Goal: Information Seeking & Learning: Find specific fact

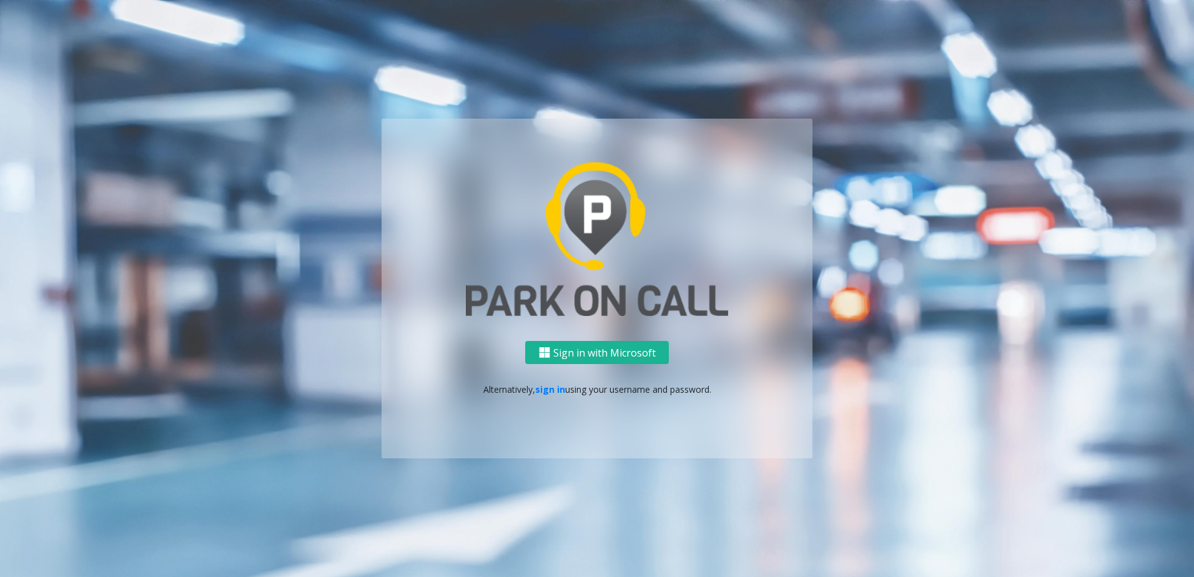
click at [545, 398] on div "Sign in with Microsoft Alternatively, sign in using your username and password." at bounding box center [597, 399] width 431 height 117
click at [545, 395] on p "Alternatively, sign in using your username and password." at bounding box center [597, 389] width 406 height 13
click at [547, 391] on link "sign in" at bounding box center [550, 389] width 30 height 12
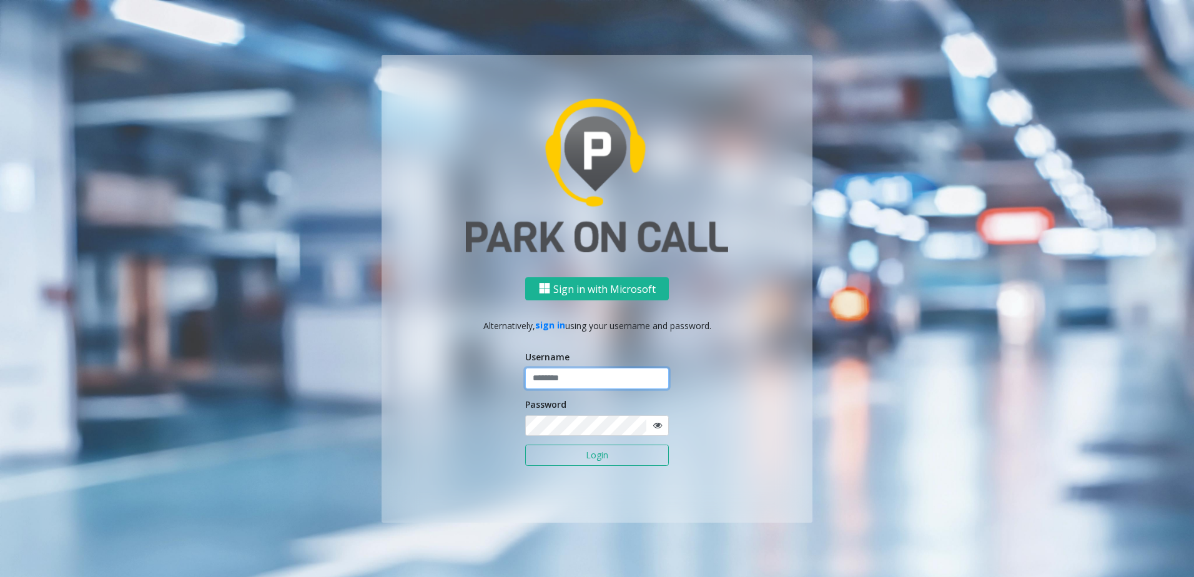
click at [553, 377] on input "text" at bounding box center [597, 378] width 144 height 21
type input "********"
click at [546, 458] on button "Login" at bounding box center [597, 455] width 144 height 21
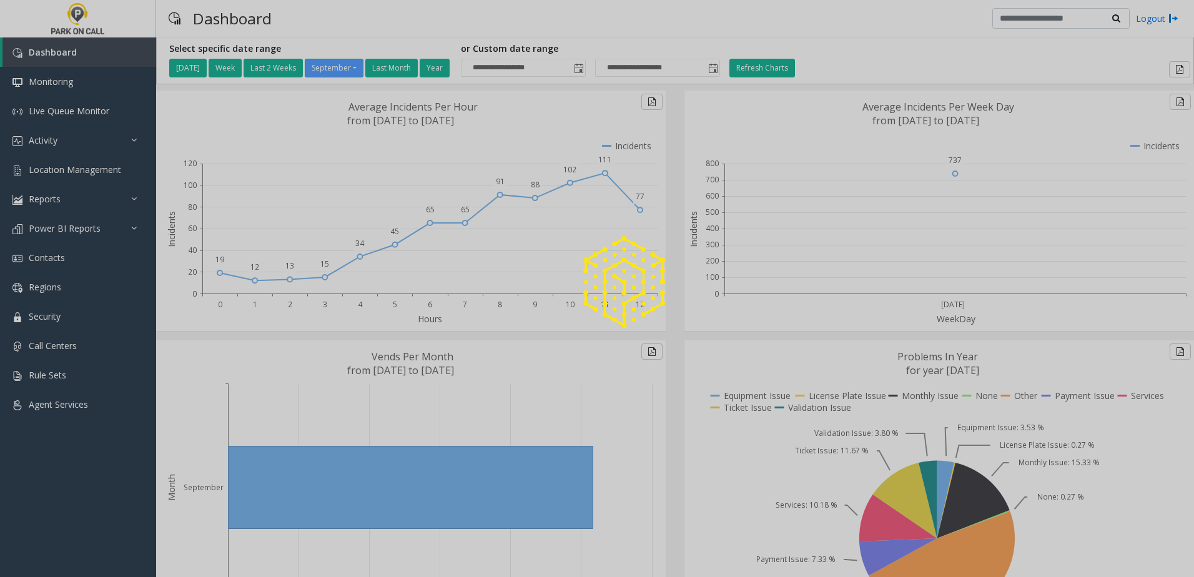
click at [63, 140] on div at bounding box center [597, 288] width 1194 height 577
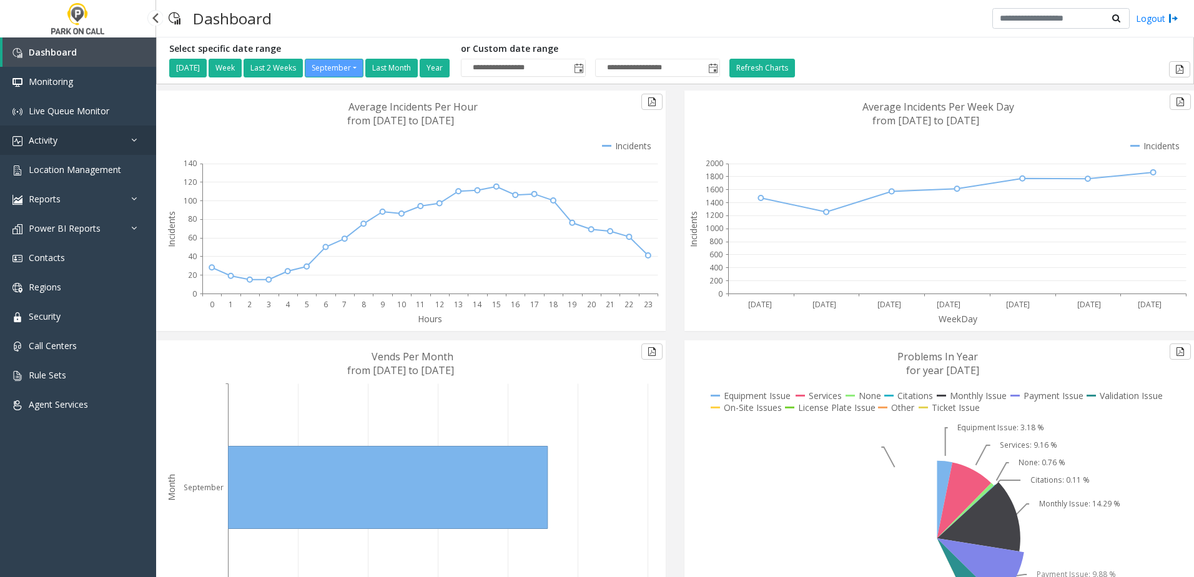
click at [63, 140] on link "Activity" at bounding box center [78, 140] width 156 height 29
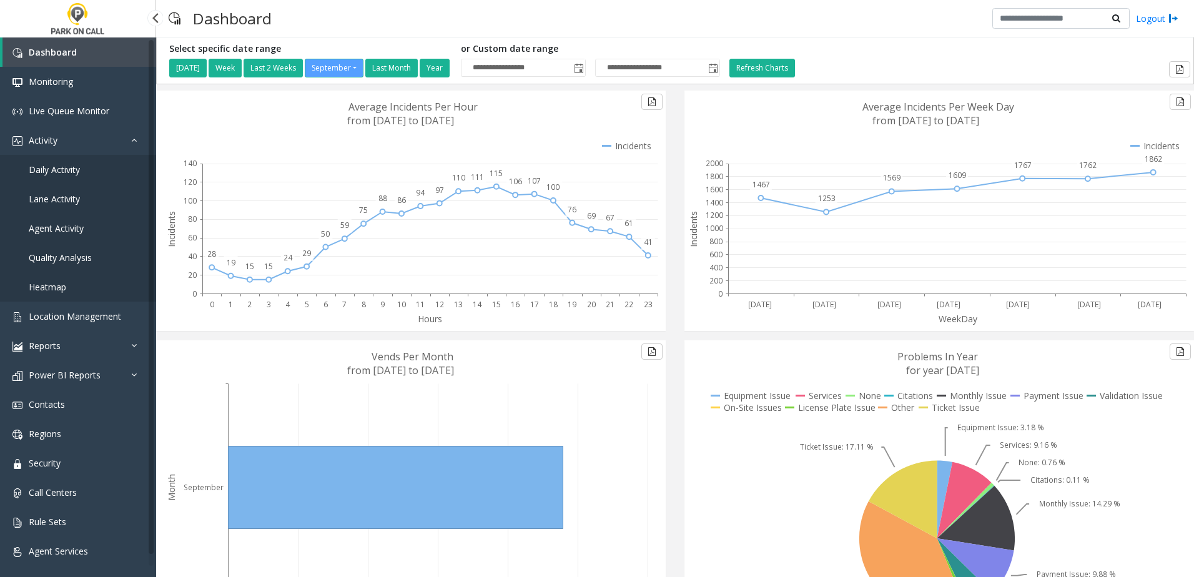
click at [66, 162] on link "Daily Activity" at bounding box center [78, 169] width 156 height 29
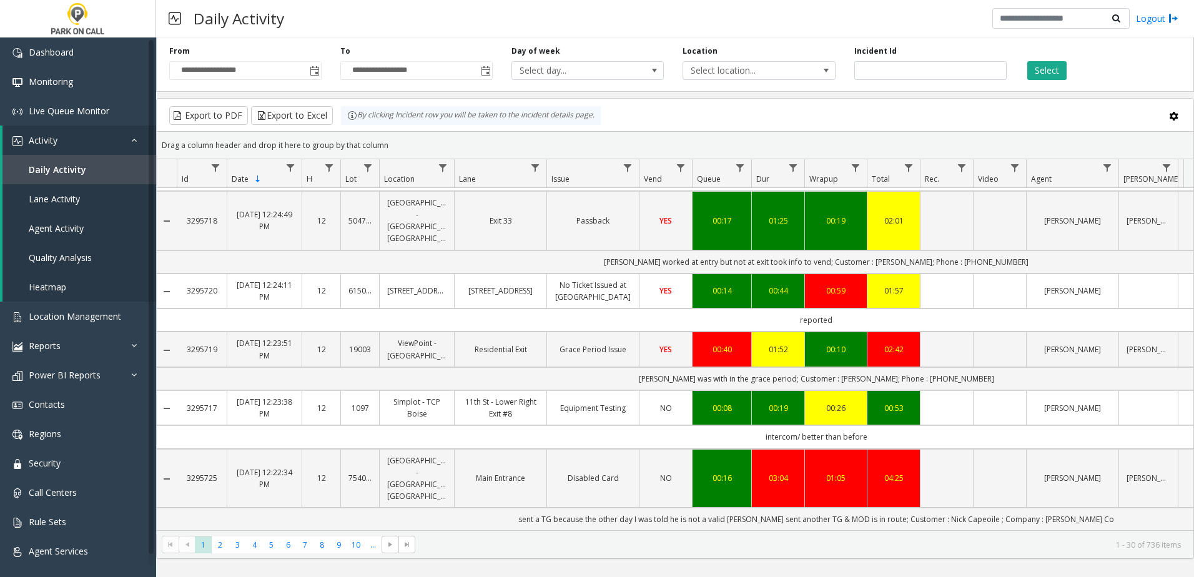
scroll to position [1594, 0]
click at [264, 539] on span "5" at bounding box center [271, 544] width 17 height 17
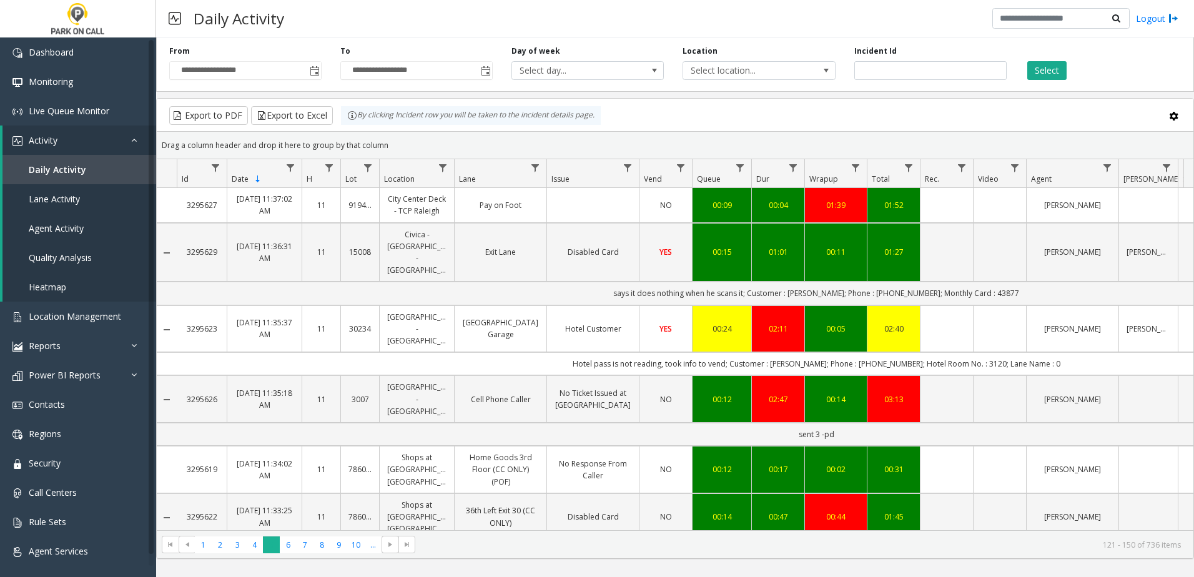
click at [276, 539] on span "5" at bounding box center [271, 544] width 17 height 17
click at [312, 539] on span "7" at bounding box center [305, 544] width 17 height 17
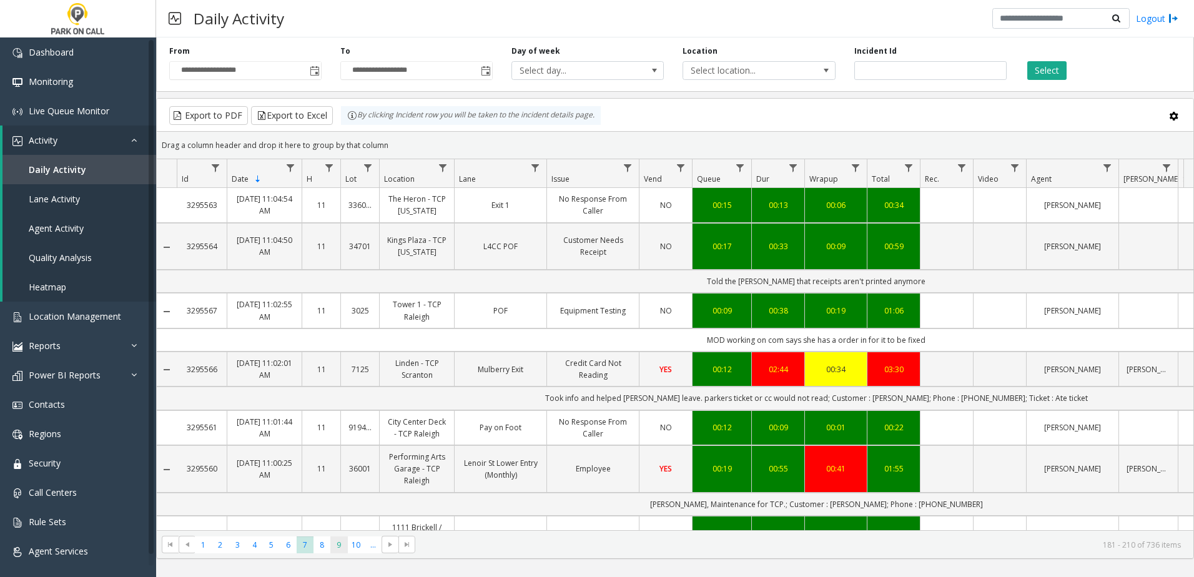
click at [334, 539] on span "9" at bounding box center [338, 544] width 17 height 17
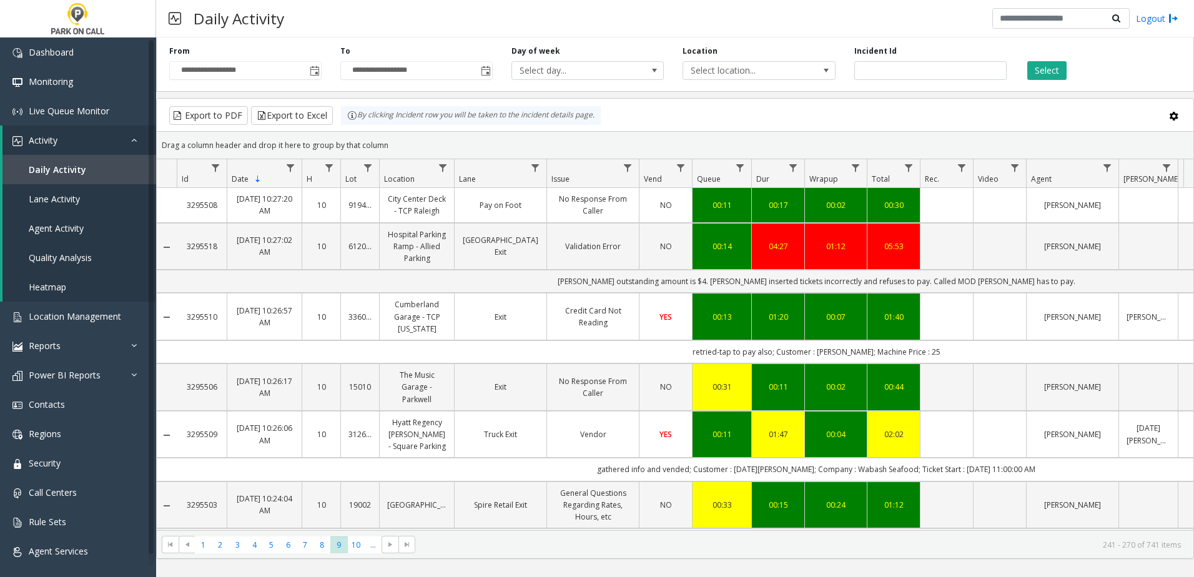
click at [1075, 209] on link "[PERSON_NAME]" at bounding box center [1072, 205] width 77 height 12
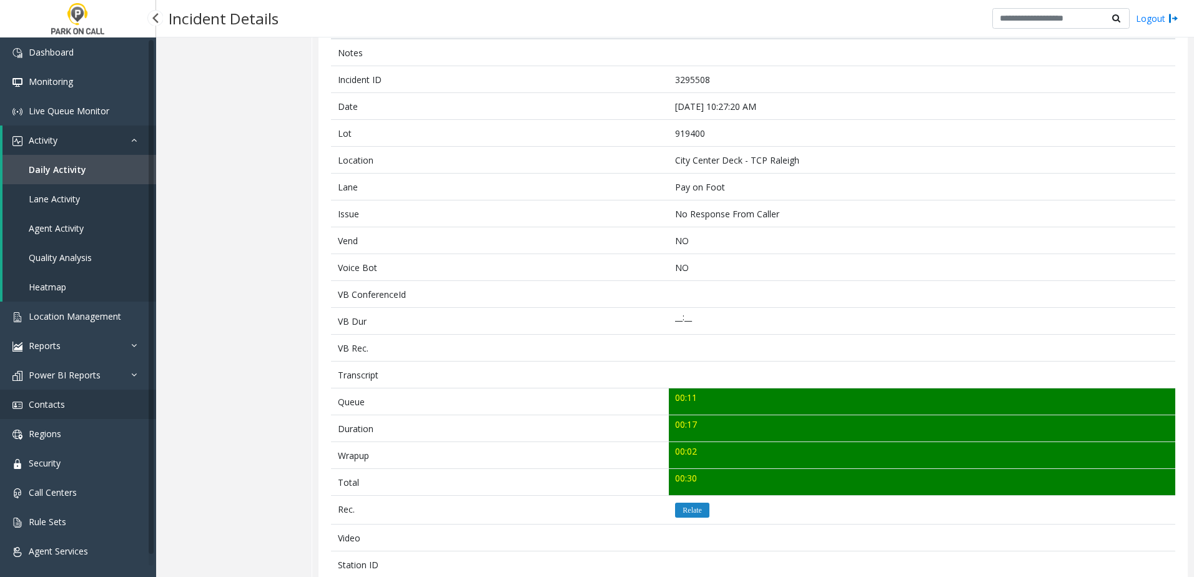
scroll to position [125, 0]
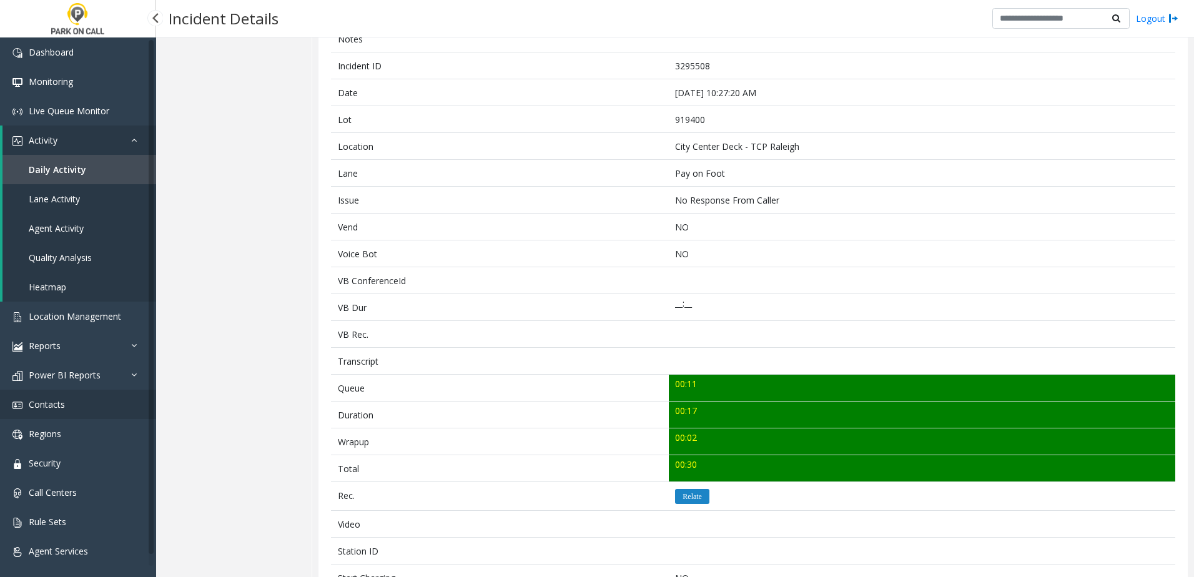
click at [66, 404] on link "Contacts" at bounding box center [78, 404] width 156 height 29
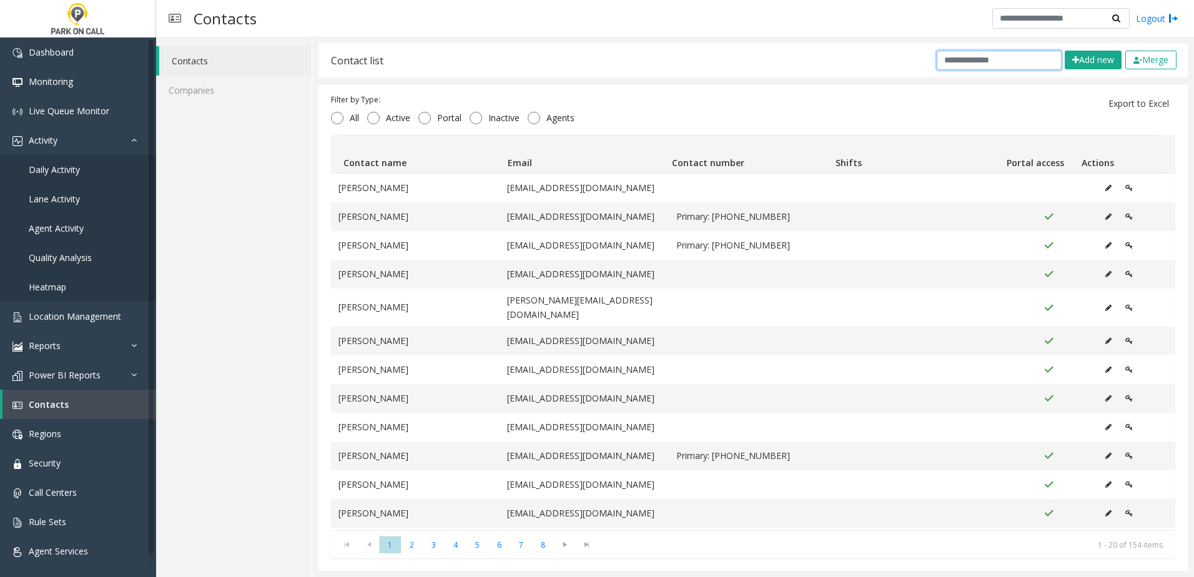
click at [994, 58] on input "text" at bounding box center [999, 60] width 125 height 19
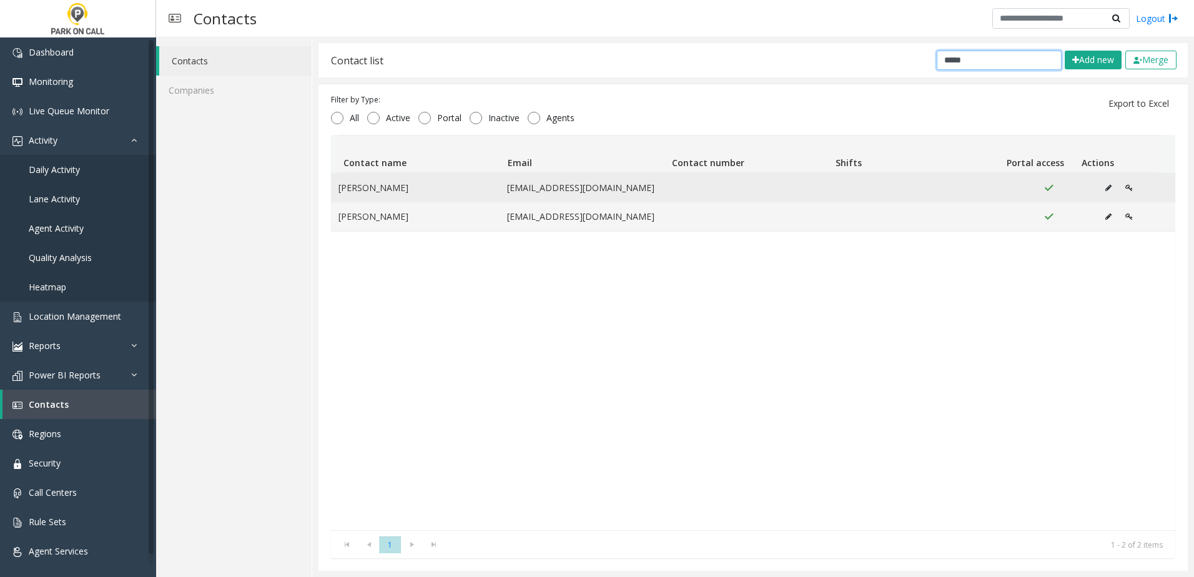
type input "*****"
click at [1119, 194] on button "Data table" at bounding box center [1129, 188] width 21 height 19
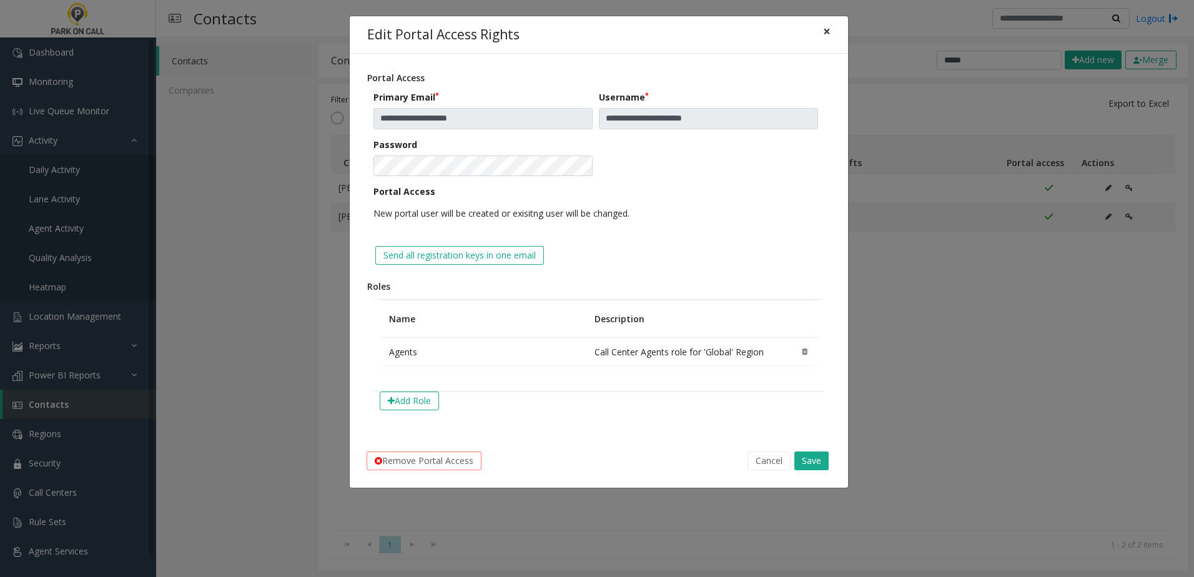
click at [828, 31] on span "×" at bounding box center [826, 30] width 7 height 17
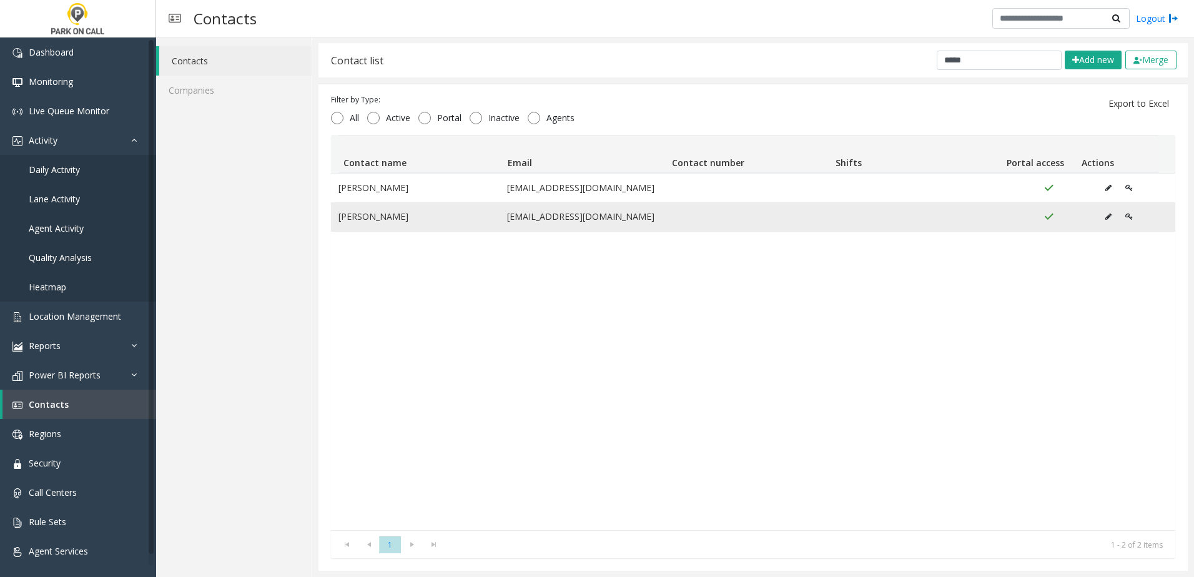
click at [1125, 218] on icon "Data table" at bounding box center [1128, 216] width 7 height 7
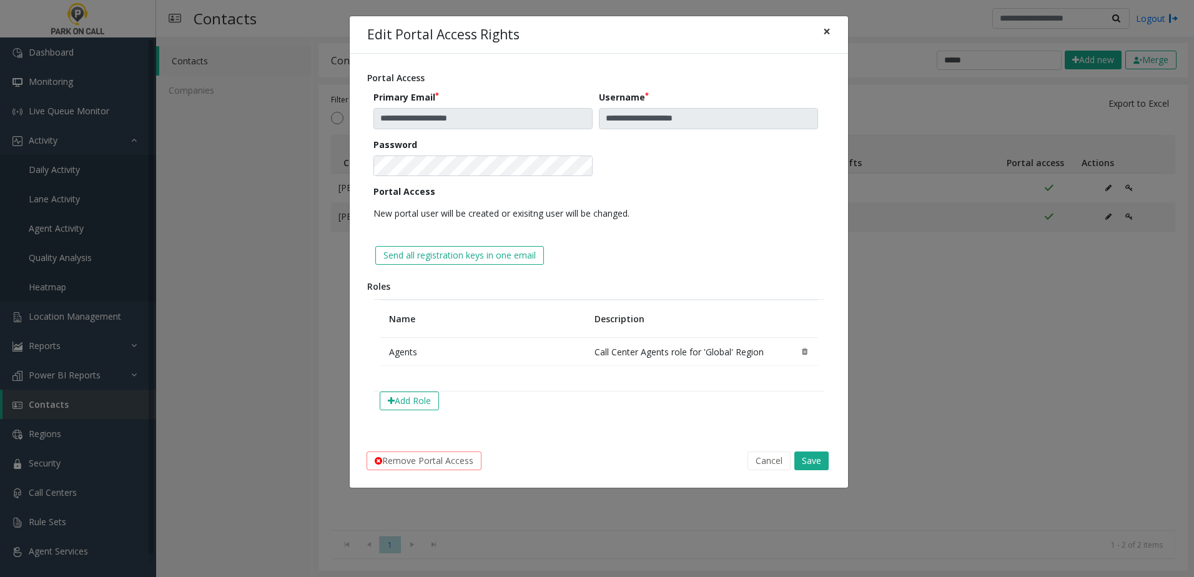
click at [835, 38] on button "×" at bounding box center [826, 31] width 25 height 31
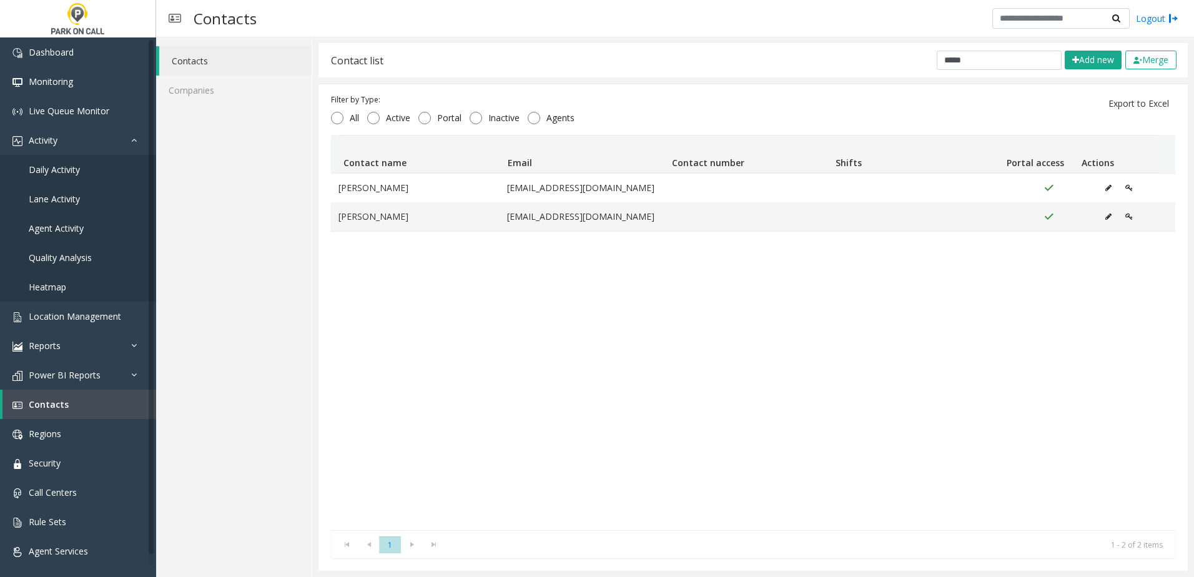
click at [517, 576] on html "**********" at bounding box center [597, 288] width 1194 height 577
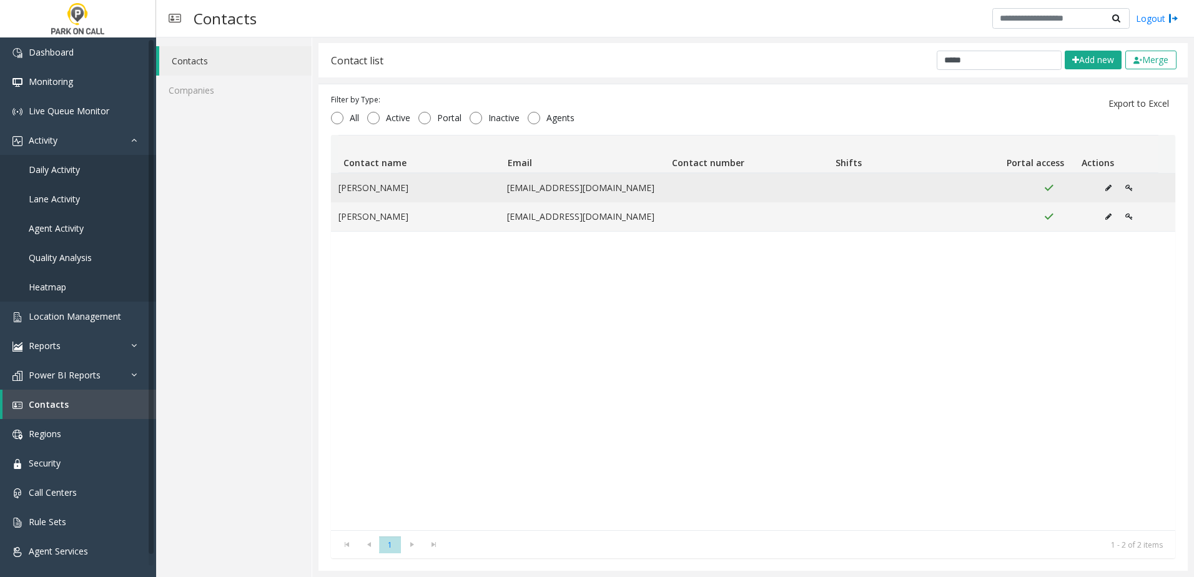
click at [1119, 187] on button "Data table" at bounding box center [1129, 188] width 21 height 19
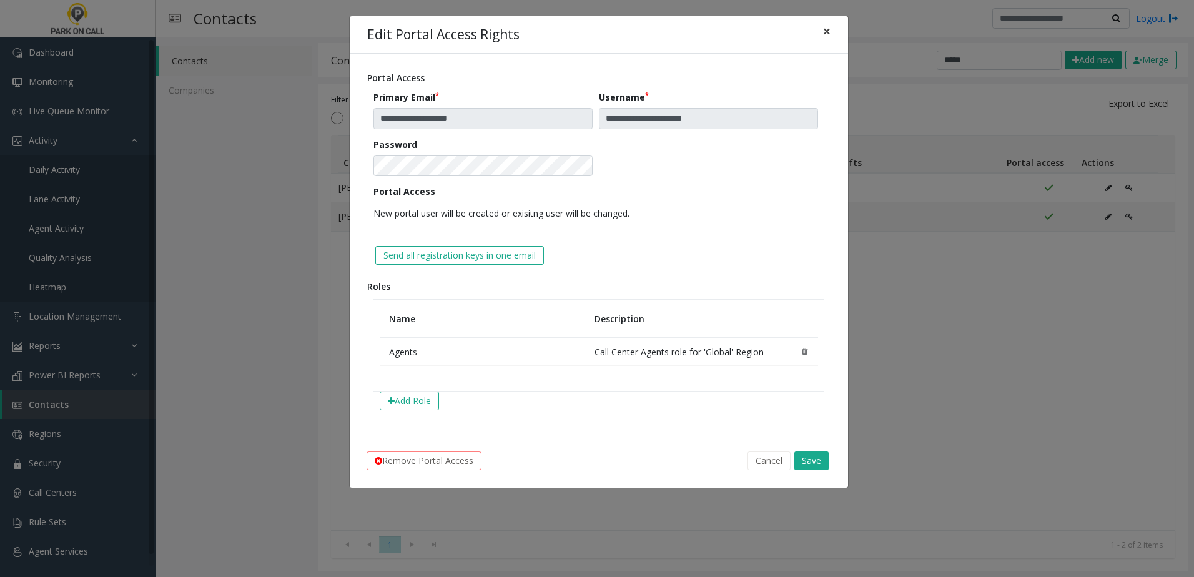
click at [825, 25] on span "×" at bounding box center [826, 30] width 7 height 17
